Goal: Task Accomplishment & Management: Manage account settings

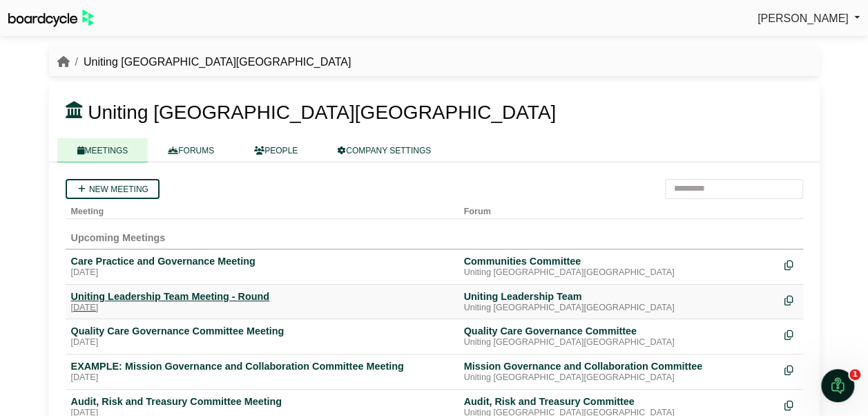
click at [174, 297] on div "Uniting Leadership Team Meeting - Round" at bounding box center [262, 296] width 382 height 12
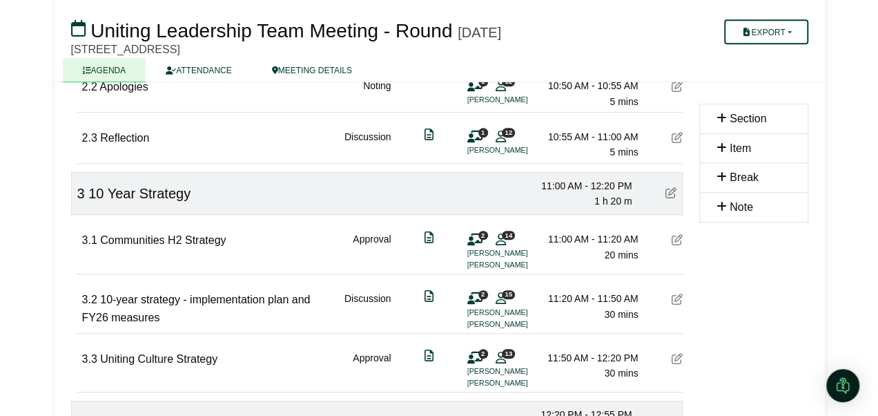
scroll to position [414, 0]
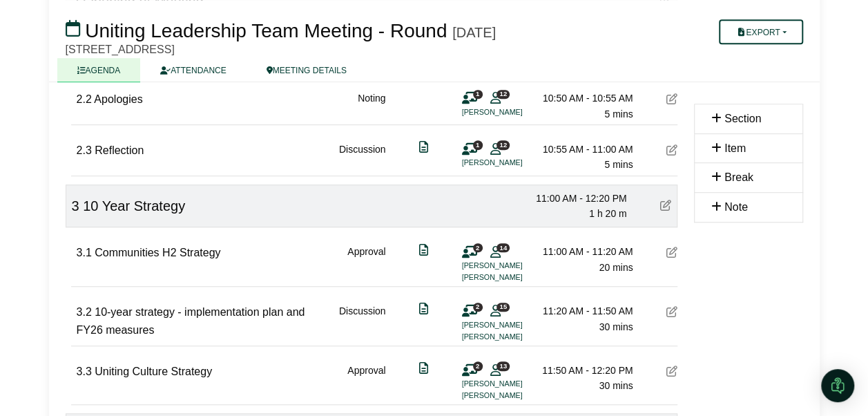
click at [670, 249] on icon at bounding box center [671, 251] width 11 height 11
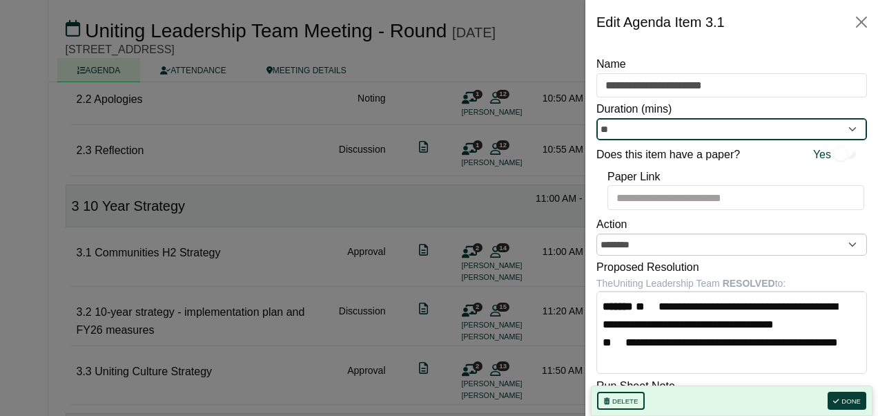
click at [689, 133] on input "**" at bounding box center [731, 129] width 271 height 22
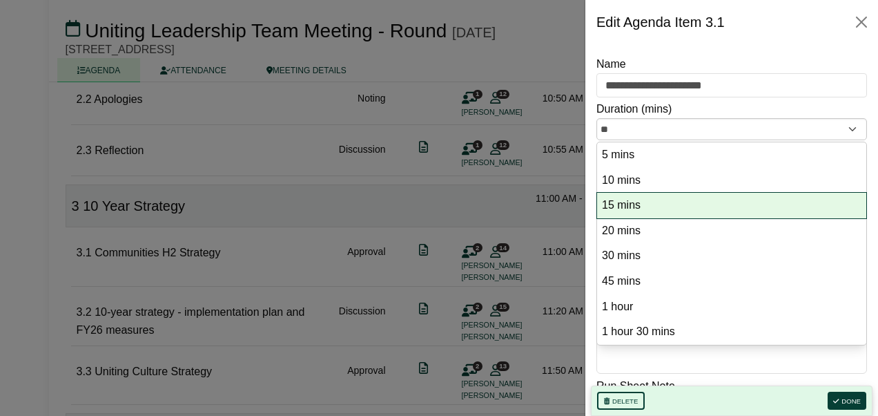
click at [639, 196] on option "15 mins" at bounding box center [732, 205] width 262 height 19
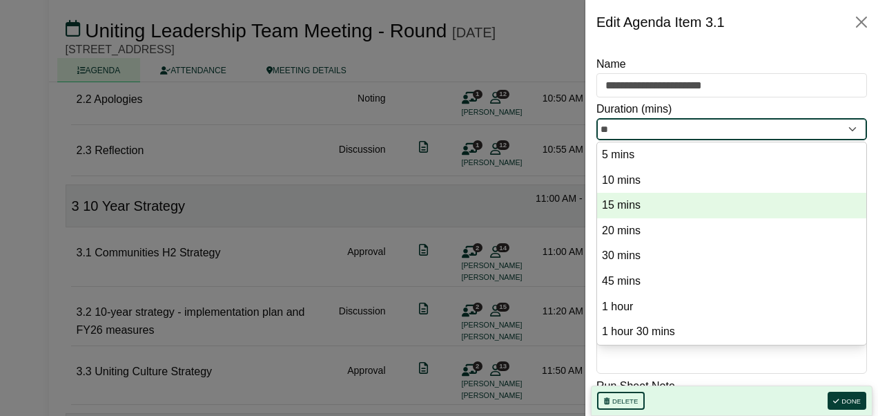
type input "**"
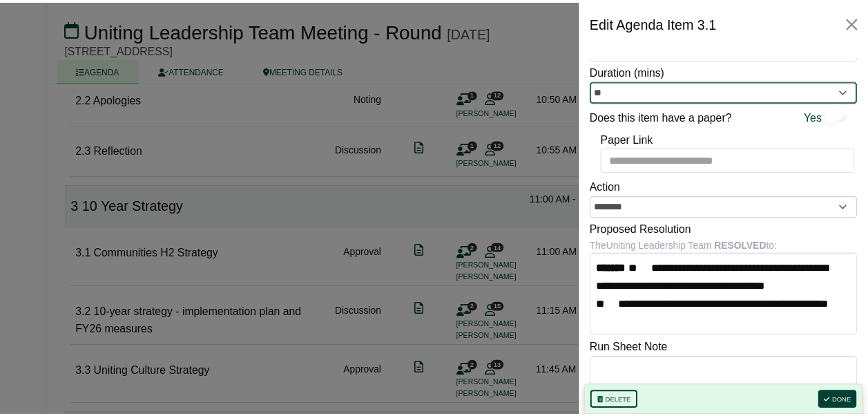
scroll to position [69, 0]
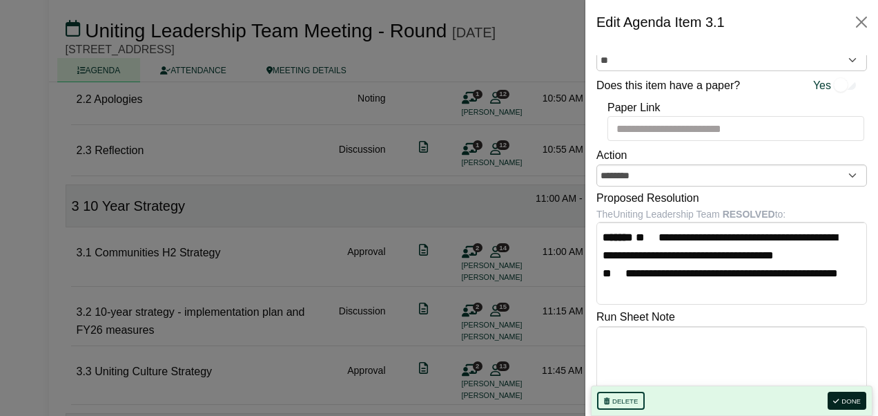
click at [856, 399] on button "Done" at bounding box center [847, 400] width 39 height 18
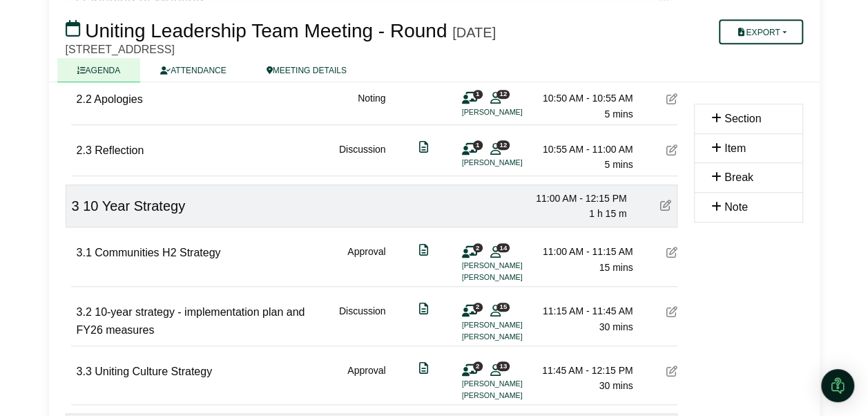
click at [670, 311] on icon at bounding box center [671, 311] width 11 height 11
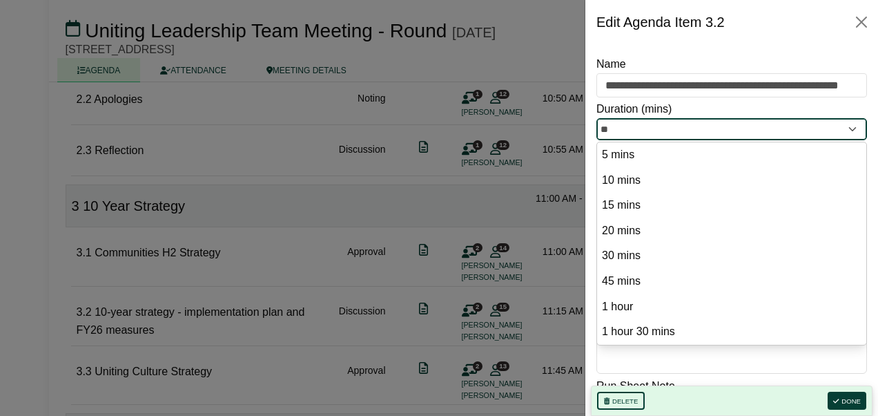
click at [786, 130] on input "**" at bounding box center [731, 129] width 271 height 22
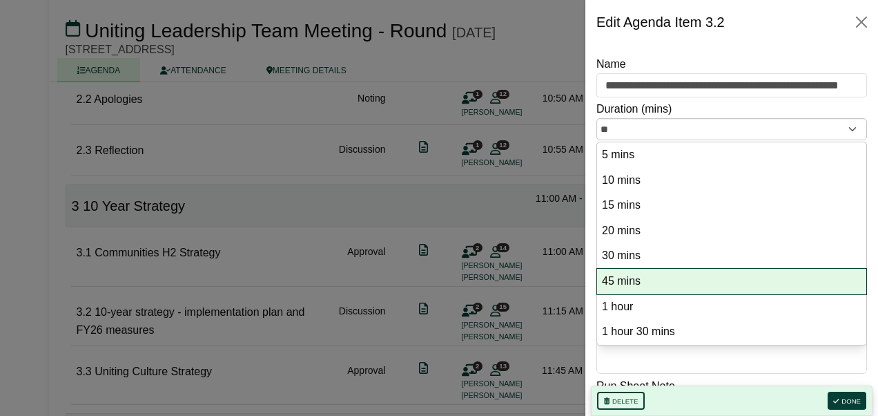
click at [646, 273] on option "45 mins" at bounding box center [732, 281] width 262 height 19
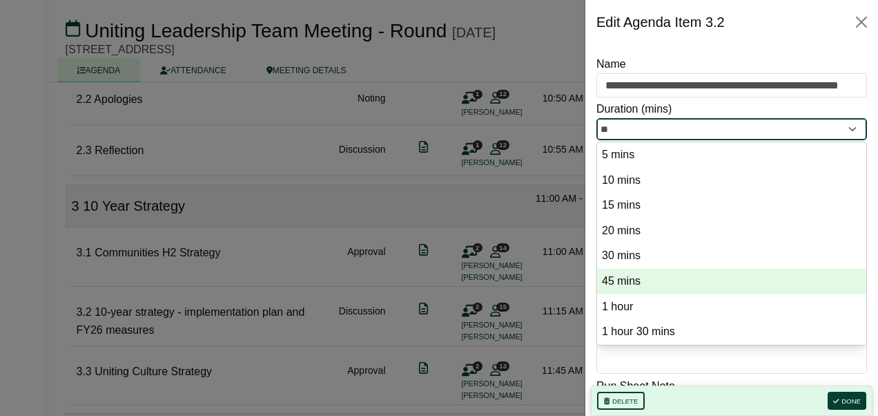
type input "**"
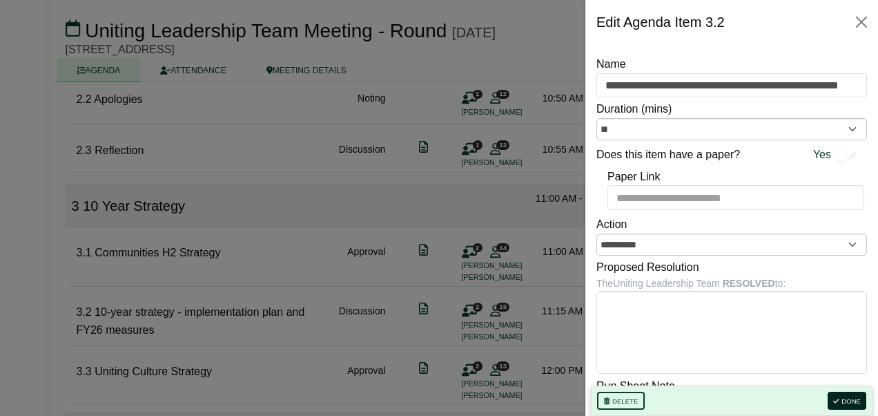
click at [850, 398] on button "Done" at bounding box center [847, 400] width 39 height 18
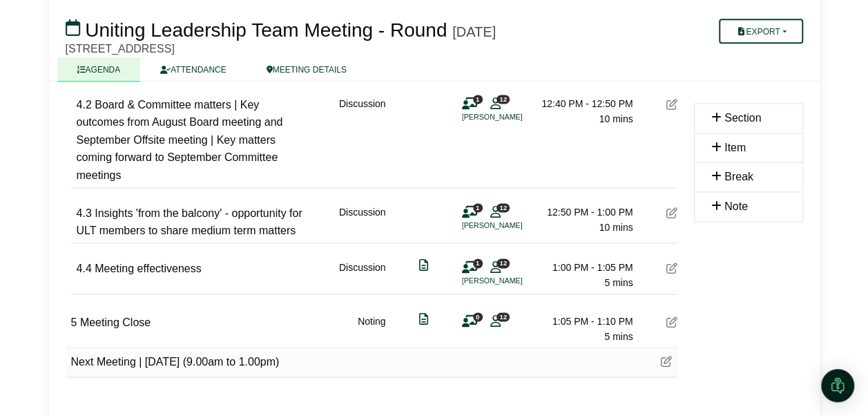
scroll to position [914, 0]
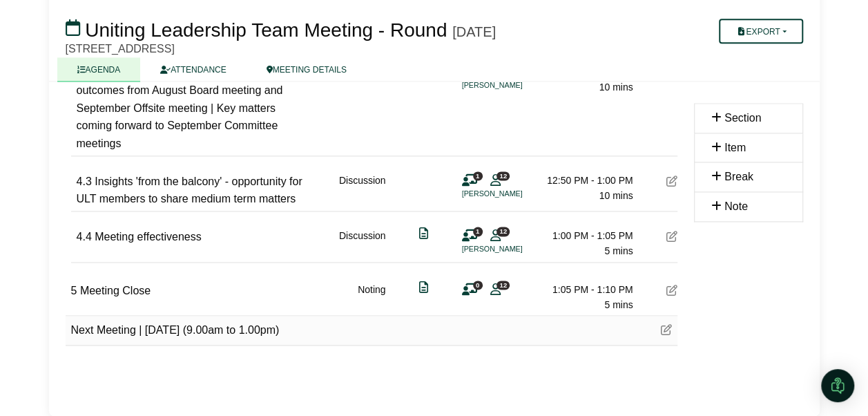
click at [668, 175] on icon at bounding box center [671, 180] width 11 height 11
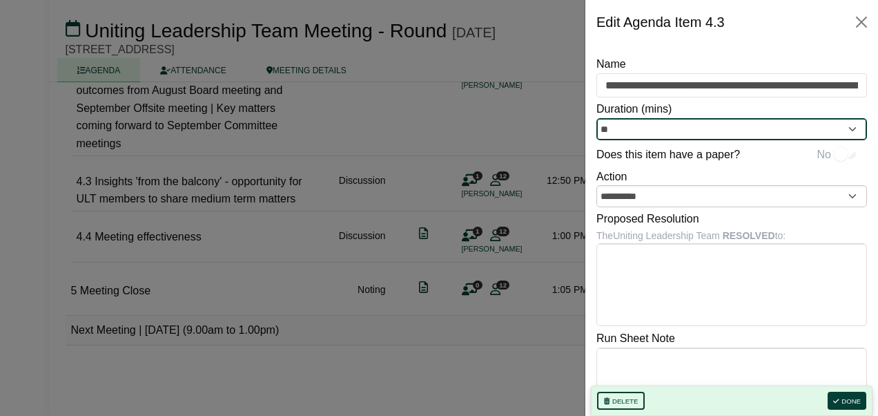
click at [701, 124] on input "**" at bounding box center [731, 129] width 271 height 22
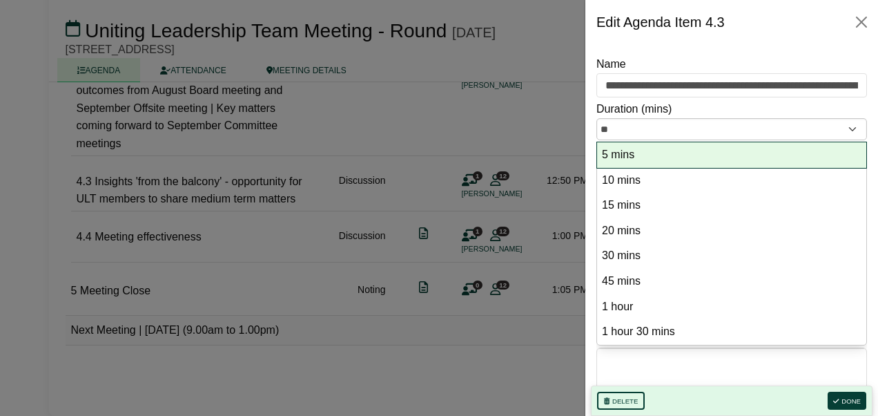
click at [662, 152] on option "5 mins" at bounding box center [732, 155] width 262 height 19
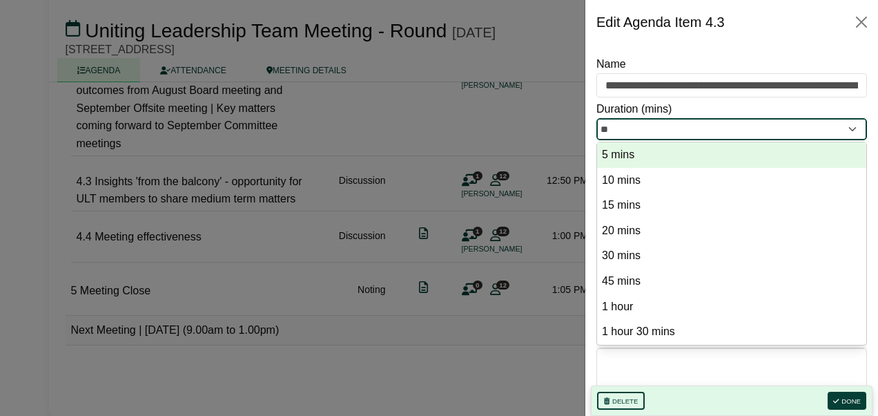
type input "*"
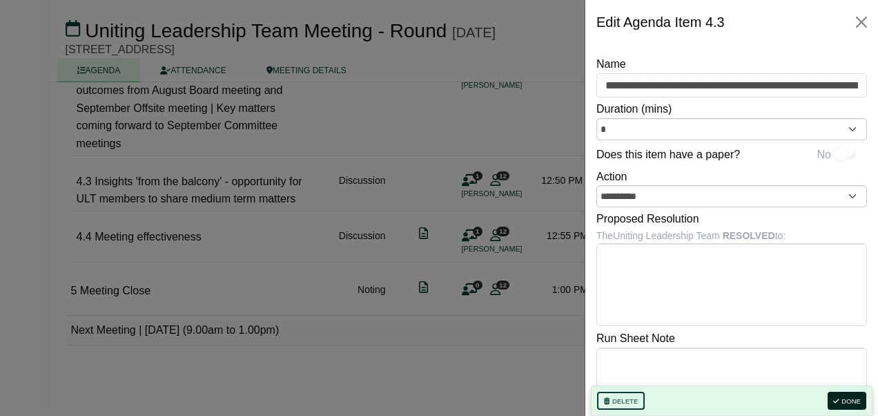
click at [850, 400] on button "Done" at bounding box center [847, 400] width 39 height 18
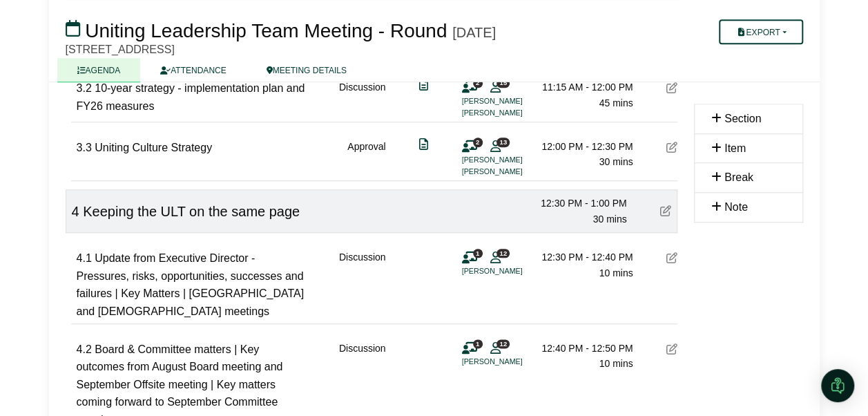
scroll to position [707, 0]
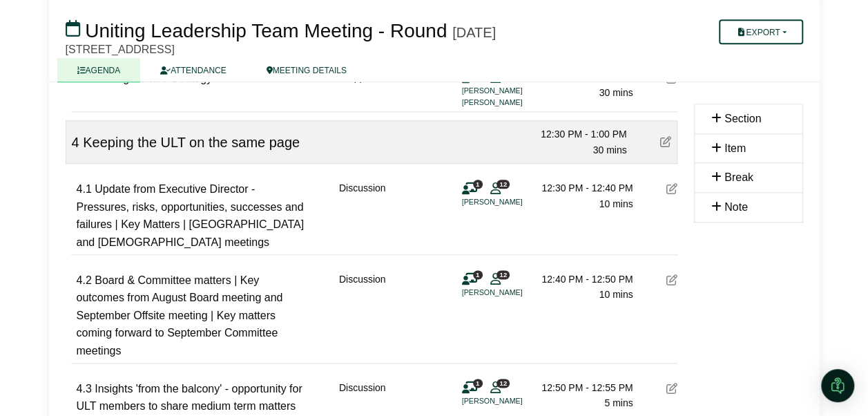
click at [670, 276] on icon at bounding box center [671, 279] width 11 height 11
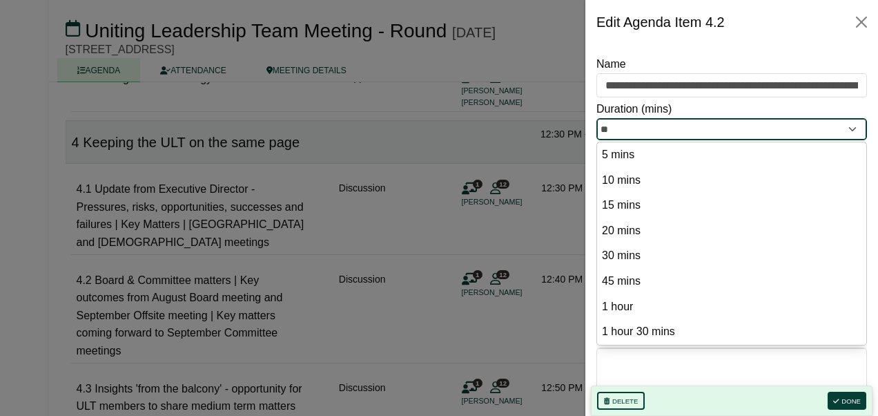
click at [641, 130] on input "**" at bounding box center [731, 129] width 271 height 22
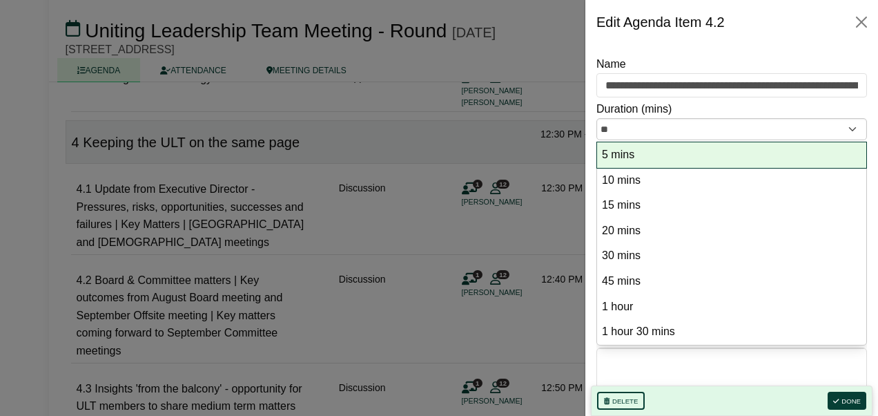
click at [632, 151] on option "5 mins" at bounding box center [732, 155] width 262 height 19
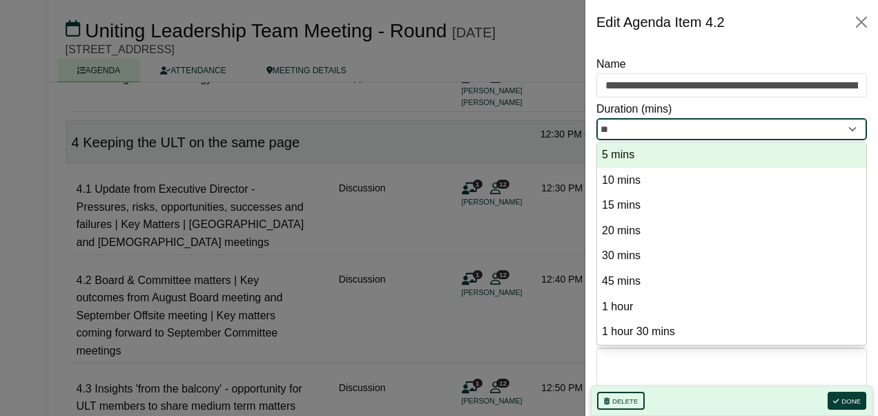
type input "*"
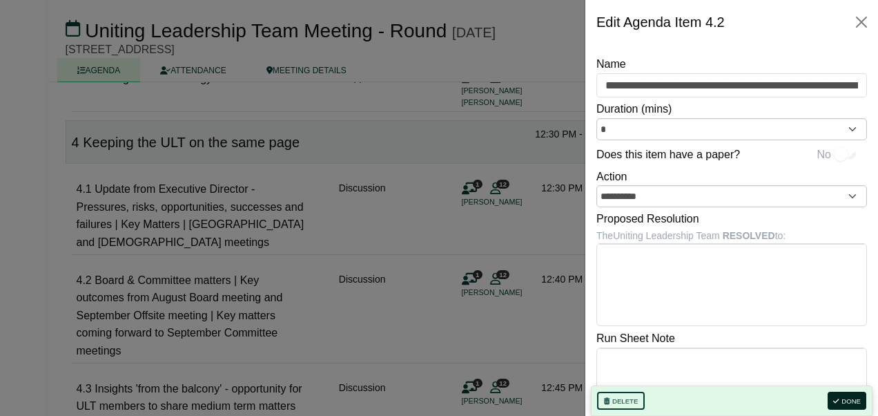
click at [860, 400] on button "Done" at bounding box center [847, 400] width 39 height 18
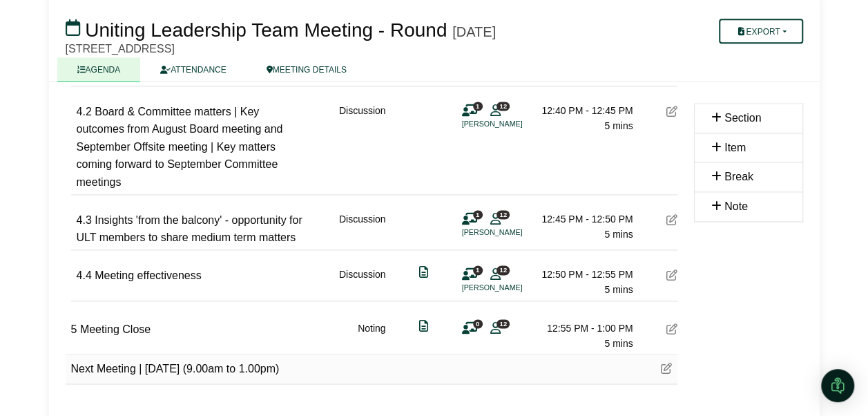
scroll to position [914, 0]
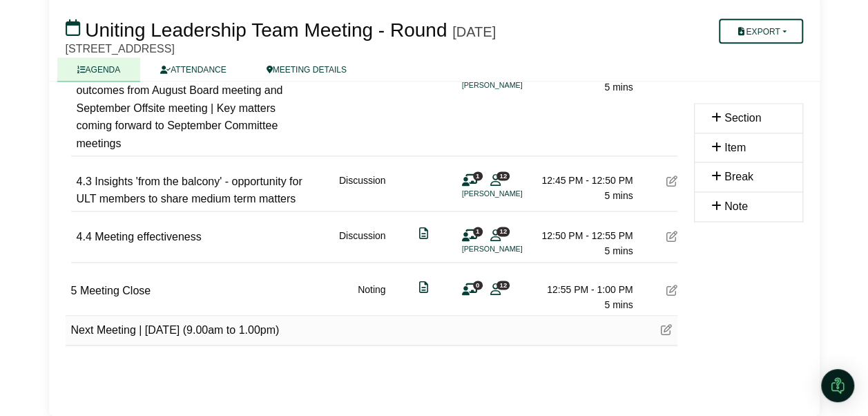
click at [670, 287] on icon at bounding box center [671, 289] width 11 height 11
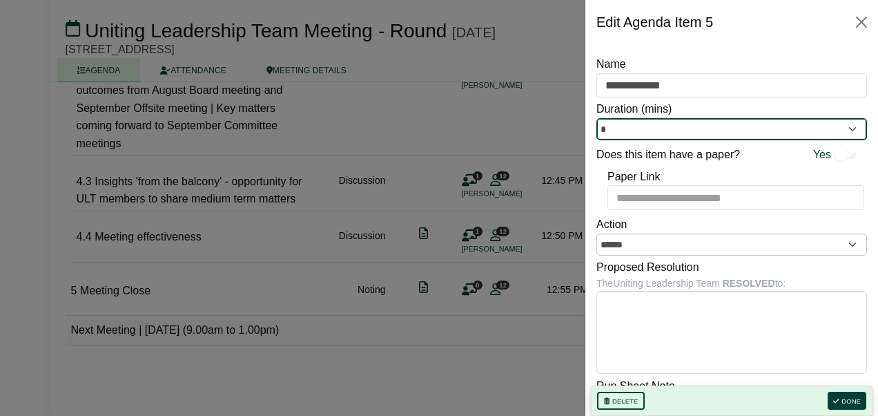
click at [641, 126] on input "*" at bounding box center [731, 129] width 271 height 22
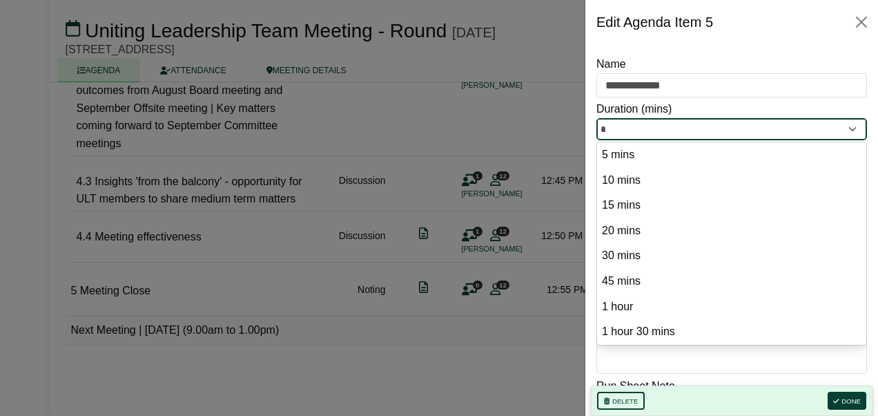
click at [641, 126] on input "*" at bounding box center [731, 129] width 271 height 22
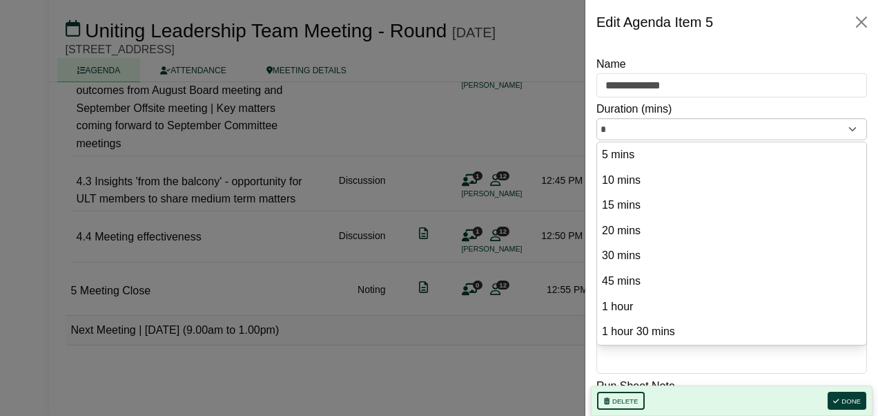
click at [492, 110] on div at bounding box center [439, 208] width 878 height 416
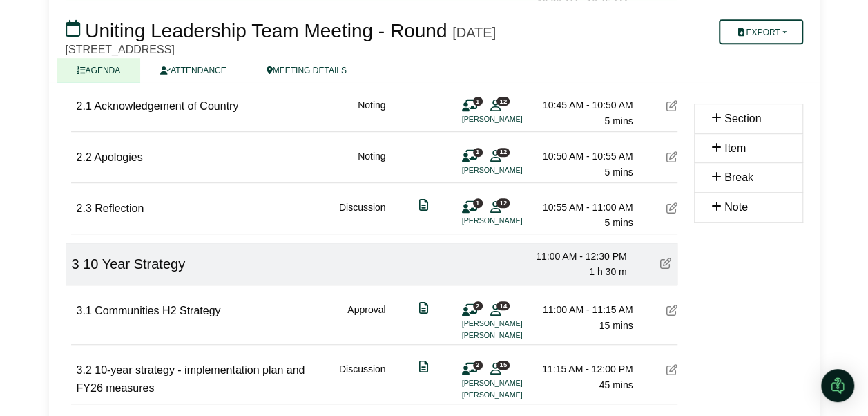
scroll to position [345, 0]
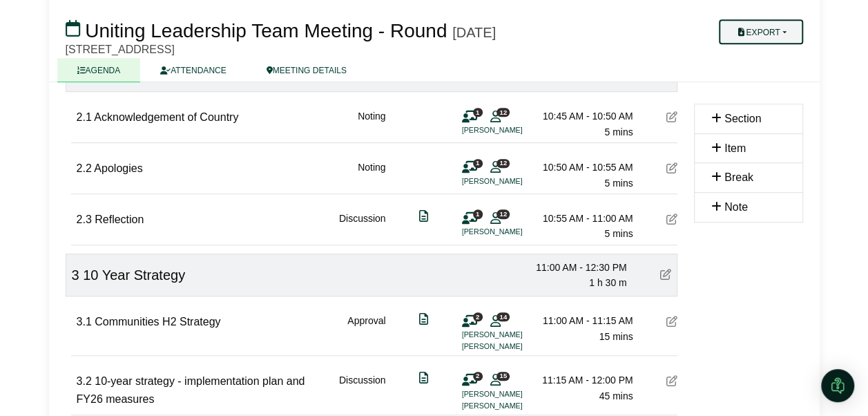
click at [773, 33] on button "Export" at bounding box center [761, 31] width 84 height 25
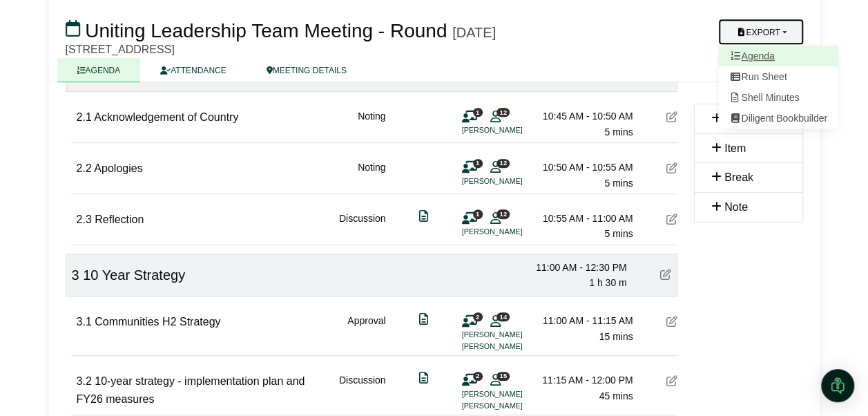
click at [766, 55] on link "Agenda" at bounding box center [778, 56] width 120 height 21
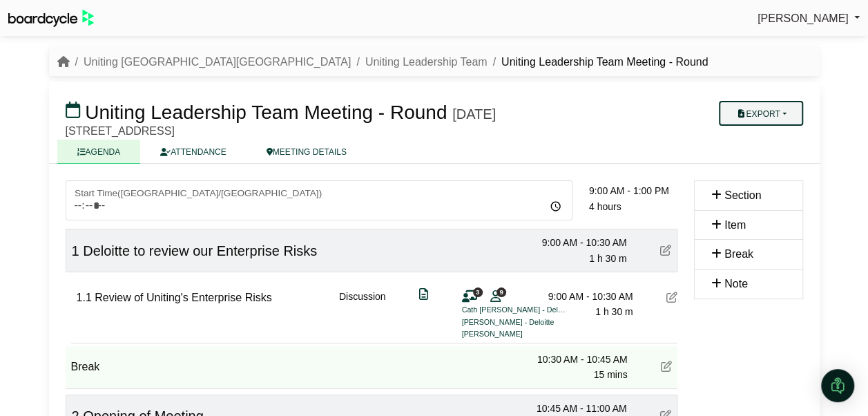
click at [764, 109] on button "Export" at bounding box center [761, 113] width 84 height 25
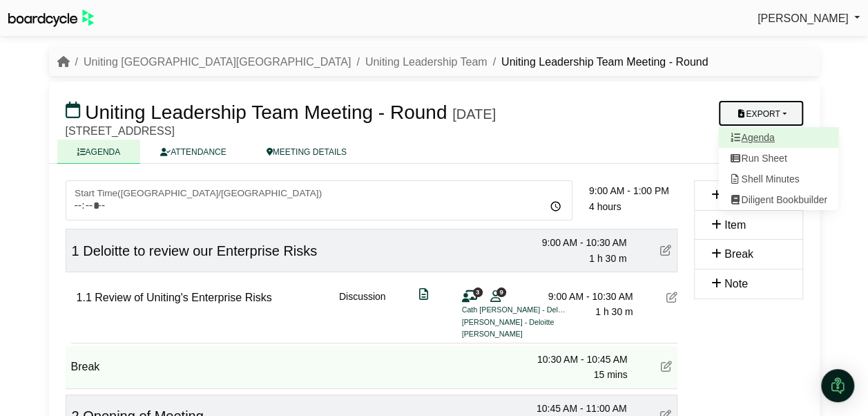
click at [755, 135] on link "Agenda" at bounding box center [778, 137] width 120 height 21
